Goal: Information Seeking & Learning: Learn about a topic

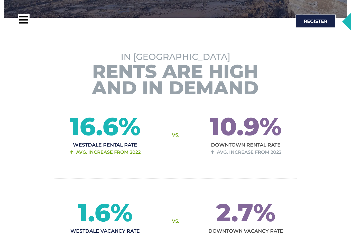
scroll to position [395, 0]
click at [27, 18] on div at bounding box center [24, 20] width 12 height 12
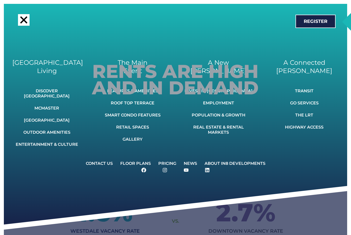
click at [134, 139] on link "Gallery" at bounding box center [133, 139] width 56 height 11
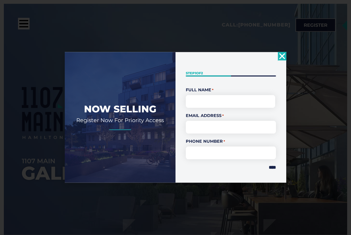
click at [282, 59] on use "Close" at bounding box center [282, 56] width 6 height 6
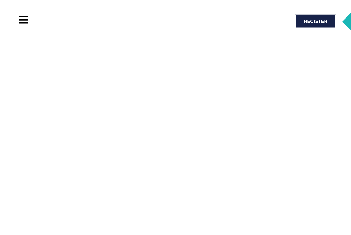
scroll to position [357, 0]
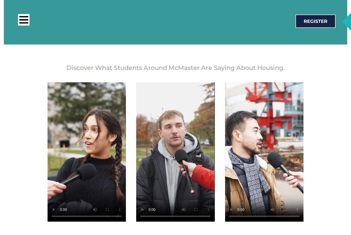
scroll to position [878, 0]
click at [90, 152] on video at bounding box center [87, 151] width 78 height 139
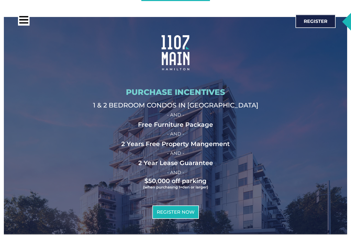
scroll to position [1560, 0]
click at [23, 22] on div at bounding box center [24, 20] width 12 height 12
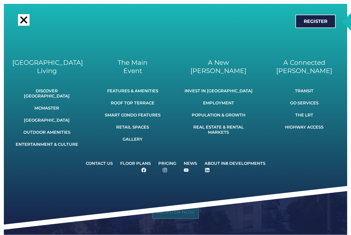
click at [24, 21] on div at bounding box center [23, 19] width 7 height 7
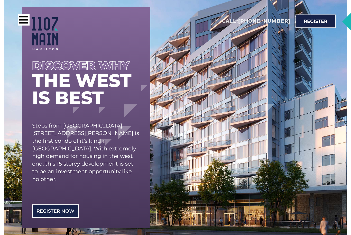
scroll to position [0, 0]
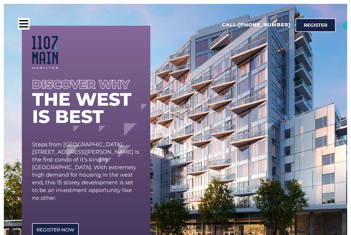
click at [29, 25] on div at bounding box center [24, 24] width 12 height 12
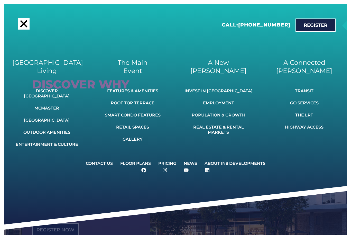
click at [149, 115] on link "Smart Condo Features" at bounding box center [133, 114] width 56 height 11
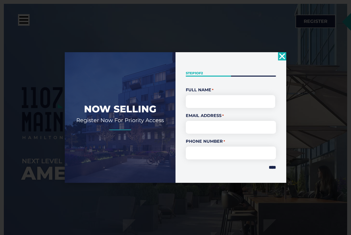
scroll to position [17, 0]
click at [285, 55] on icon "Close" at bounding box center [282, 56] width 8 height 8
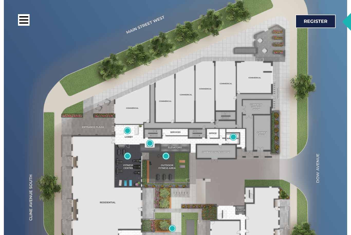
scroll to position [1717, 0]
